Goal: Find specific page/section: Find specific page/section

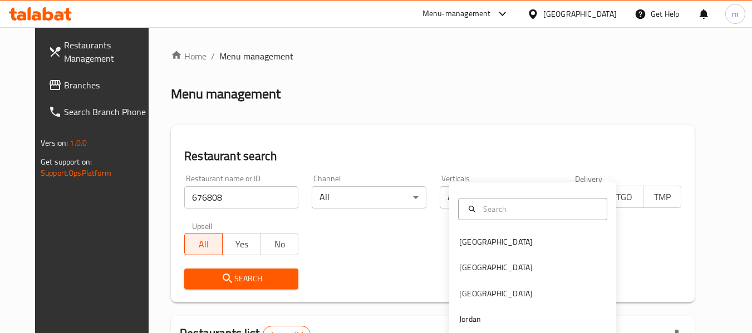
scroll to position [154, 0]
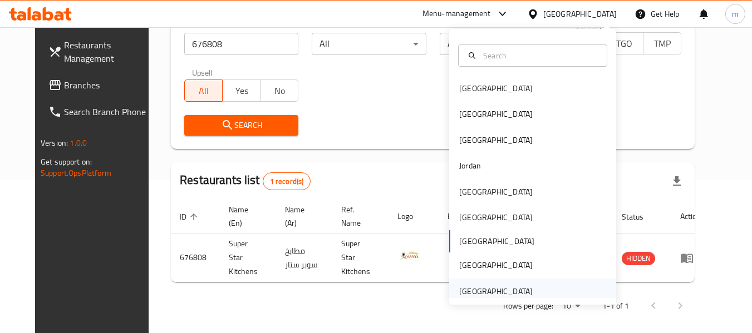
click at [564, 288] on div "[GEOGRAPHIC_DATA]" at bounding box center [532, 292] width 167 height 26
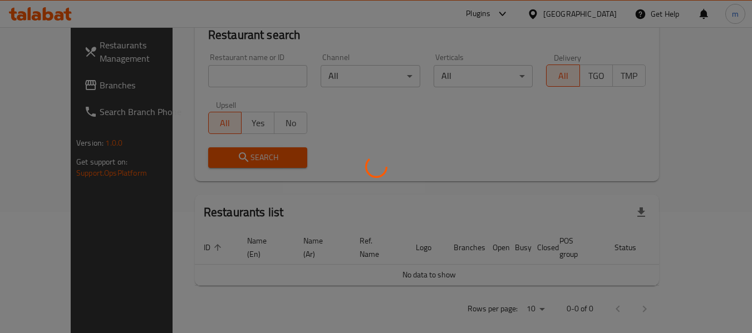
click at [42, 92] on div at bounding box center [376, 166] width 752 height 333
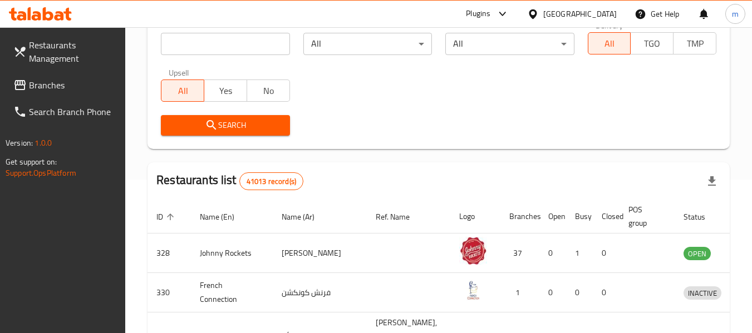
click at [42, 83] on div "Restaurants Management Branches Search Branch Phone Version: 1.0.0 Get support …" at bounding box center [376, 248] width 752 height 749
click at [42, 83] on span "Branches" at bounding box center [73, 84] width 88 height 13
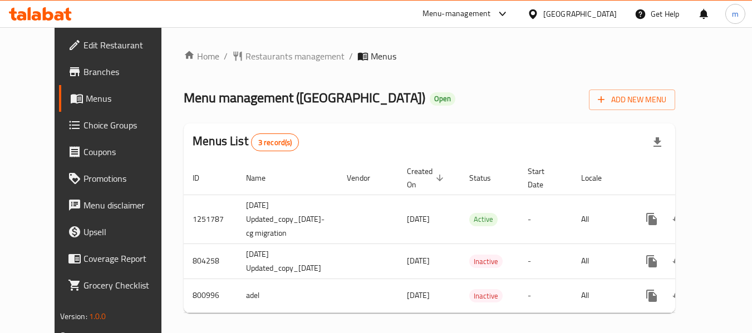
click at [262, 53] on span "Restaurants management" at bounding box center [294, 56] width 99 height 13
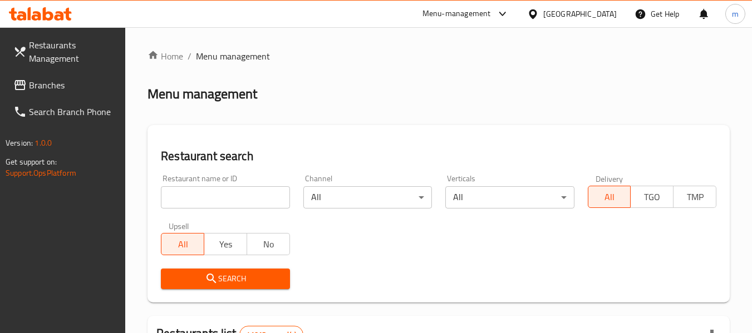
click at [189, 200] on input "search" at bounding box center [225, 197] width 129 height 22
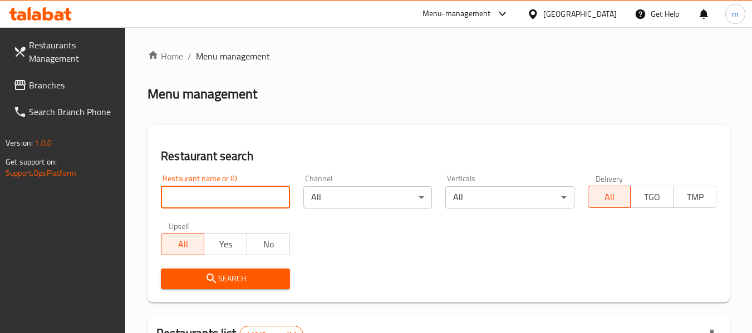
paste input "653835"
type input "653835"
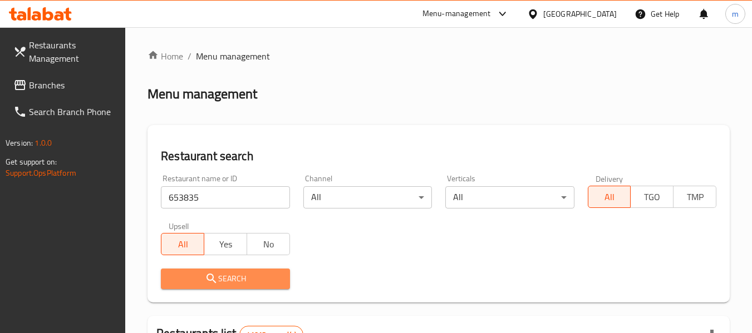
click at [199, 274] on span "Search" at bounding box center [225, 279] width 111 height 14
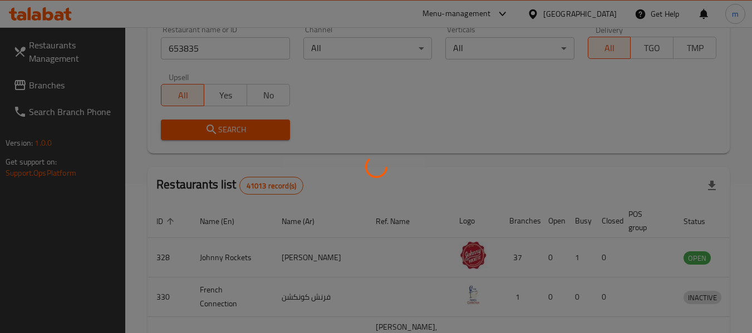
scroll to position [154, 0]
